Goal: Task Accomplishment & Management: Use online tool/utility

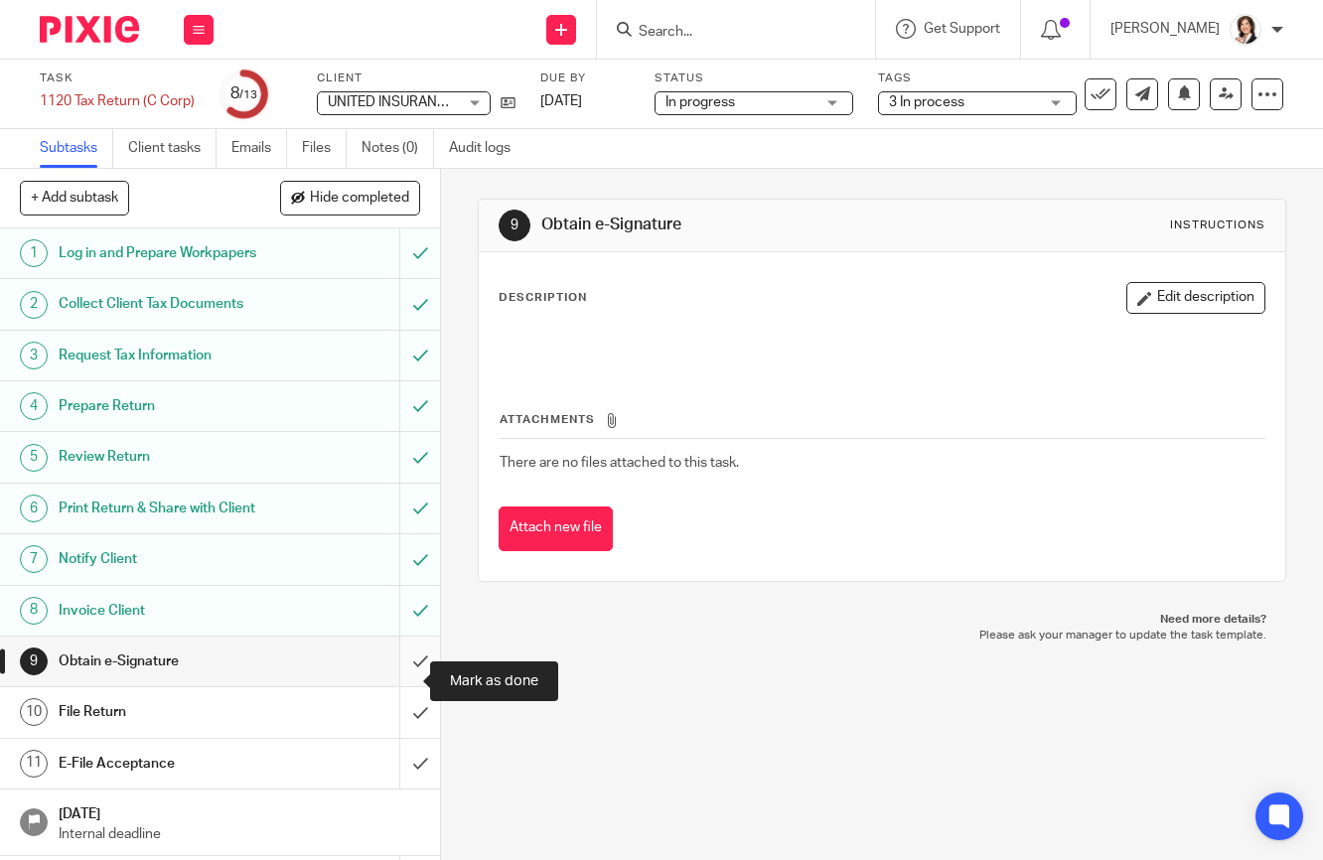
click at [393, 682] on input "submit" at bounding box center [220, 662] width 440 height 50
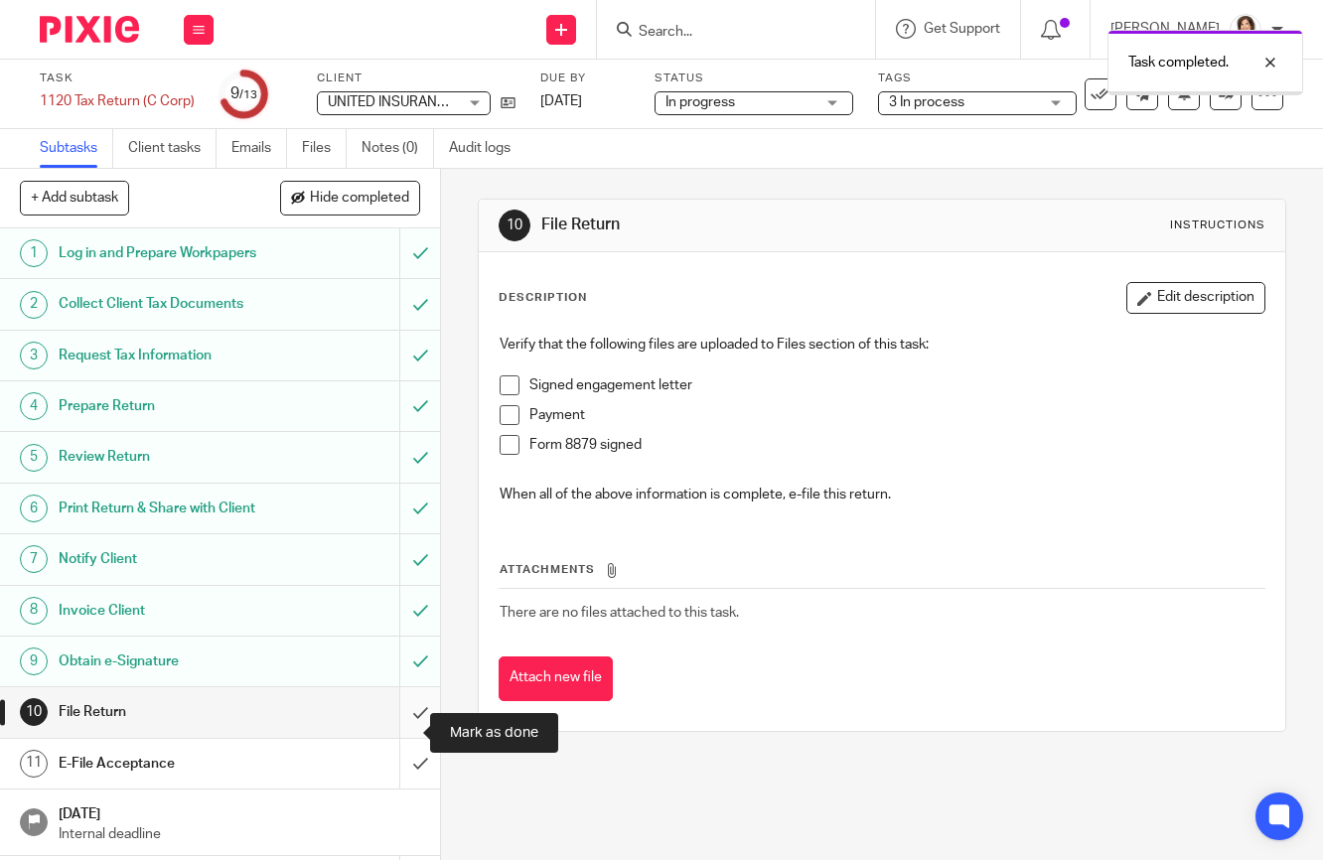
click at [397, 730] on input "submit" at bounding box center [220, 712] width 440 height 50
